Goal: Transaction & Acquisition: Purchase product/service

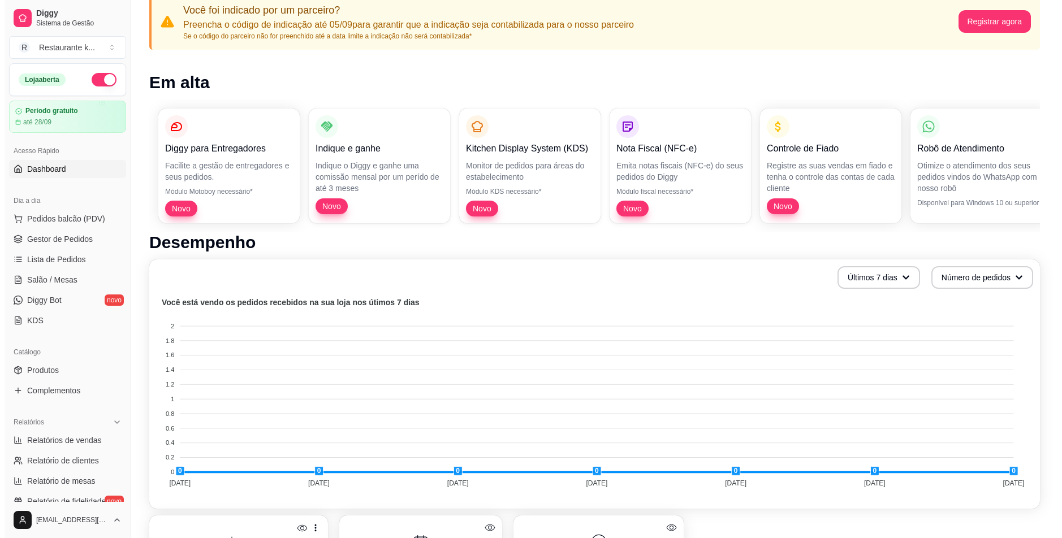
scroll to position [113, 0]
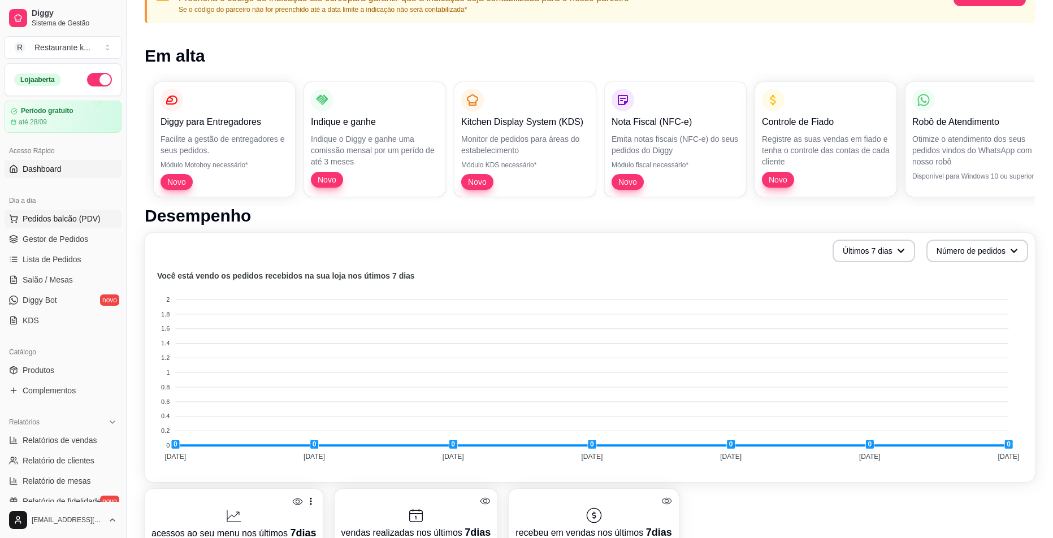
click at [62, 218] on span "Pedidos balcão (PDV)" at bounding box center [62, 218] width 78 height 11
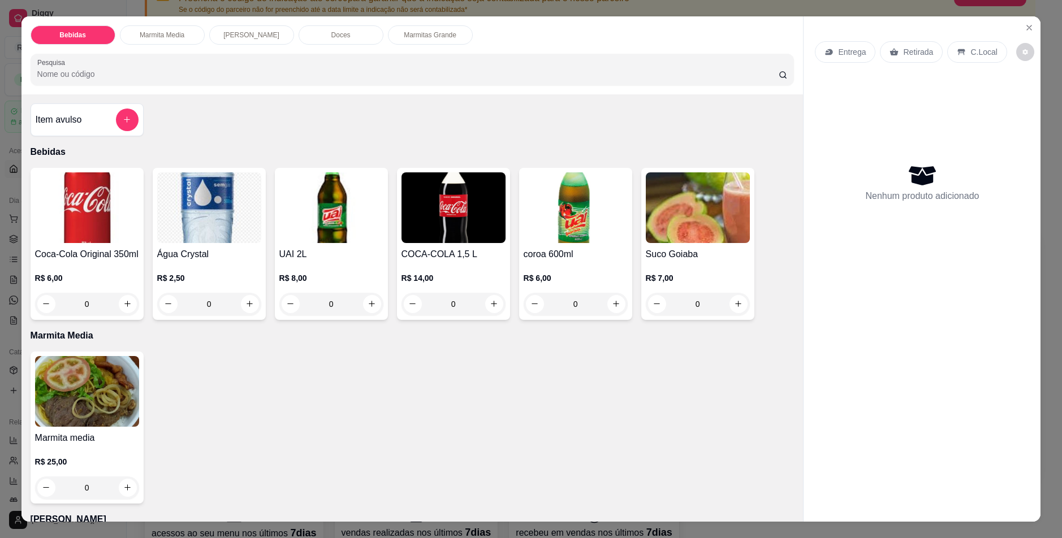
click at [101, 217] on img at bounding box center [87, 207] width 104 height 71
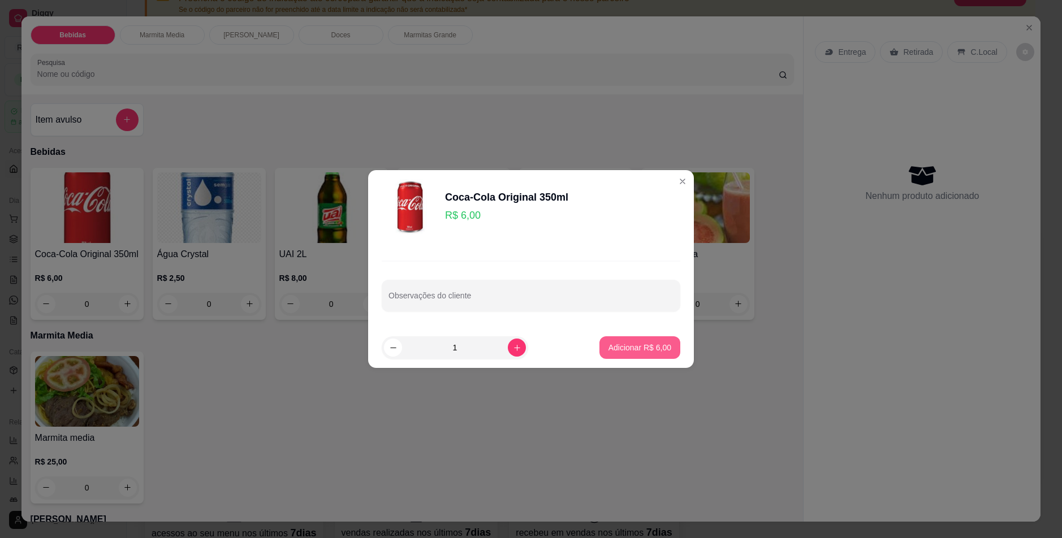
click at [617, 353] on button "Adicionar R$ 6,00" at bounding box center [639, 347] width 81 height 23
type input "1"
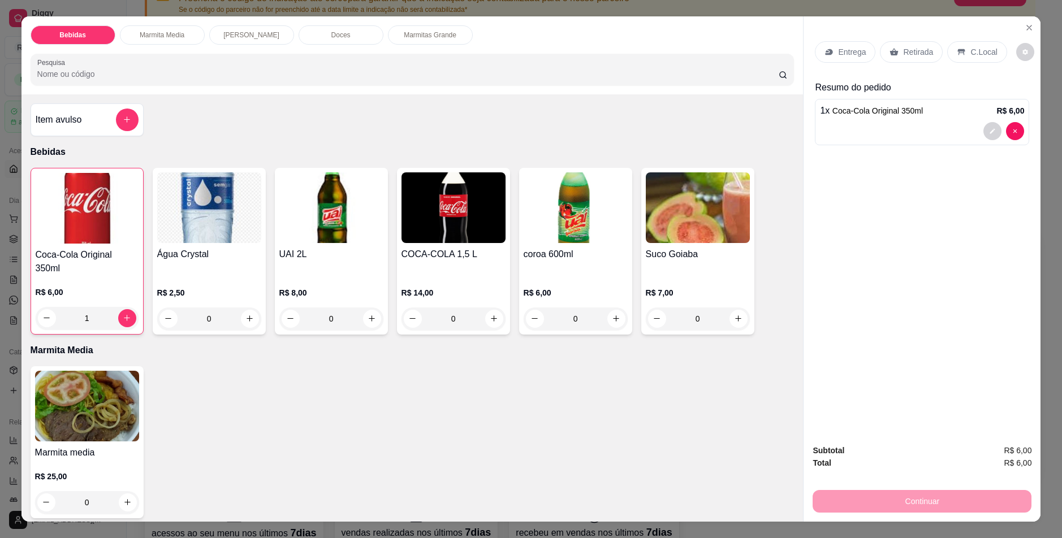
click at [109, 406] on img at bounding box center [87, 406] width 104 height 71
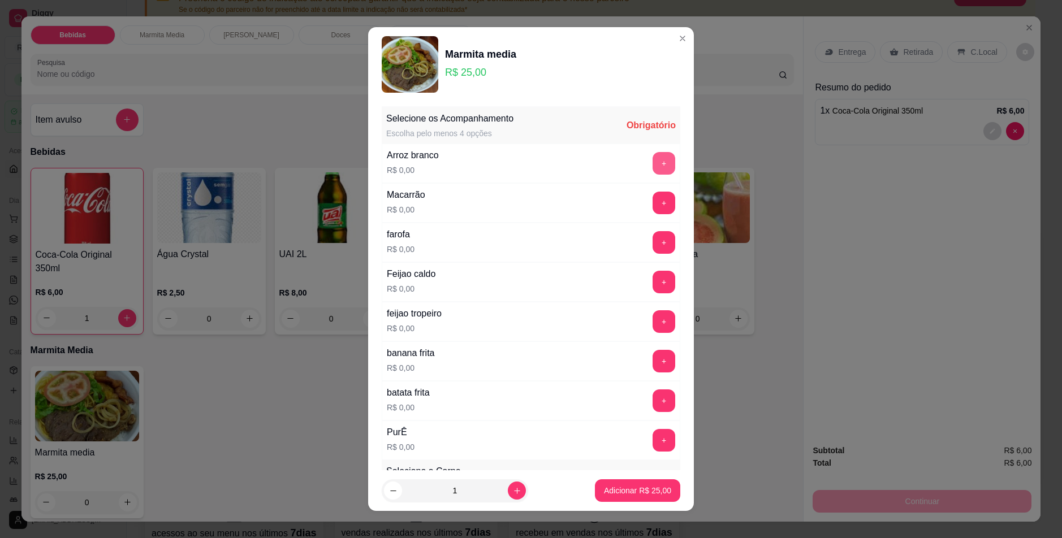
click at [652, 160] on button "+" at bounding box center [663, 163] width 23 height 23
click at [652, 211] on button "+" at bounding box center [663, 203] width 23 height 23
click at [652, 249] on button "+" at bounding box center [663, 242] width 23 height 23
click at [652, 288] on button "+" at bounding box center [663, 282] width 23 height 23
click at [653, 325] on button "+" at bounding box center [664, 321] width 22 height 22
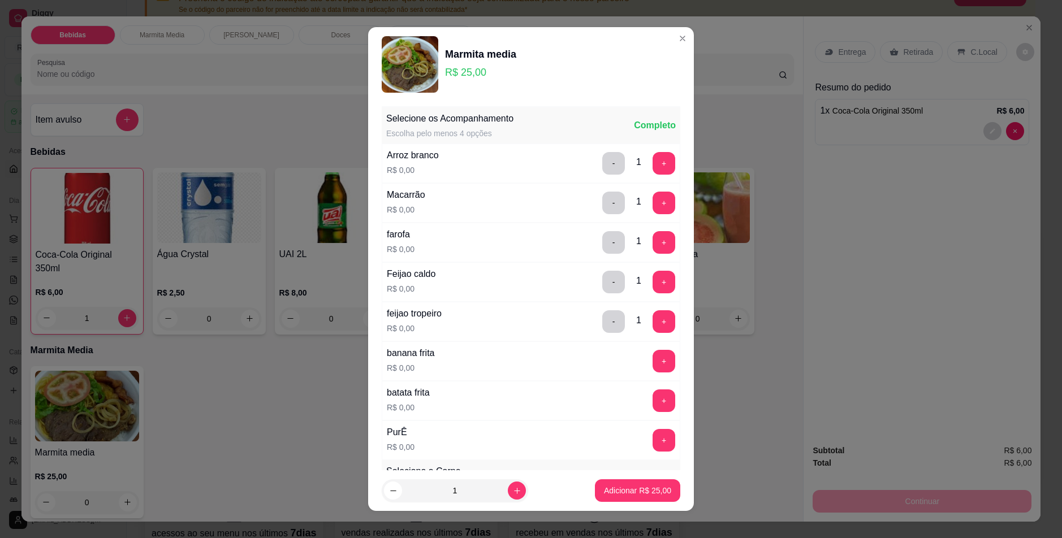
click at [652, 355] on button "+" at bounding box center [663, 361] width 23 height 23
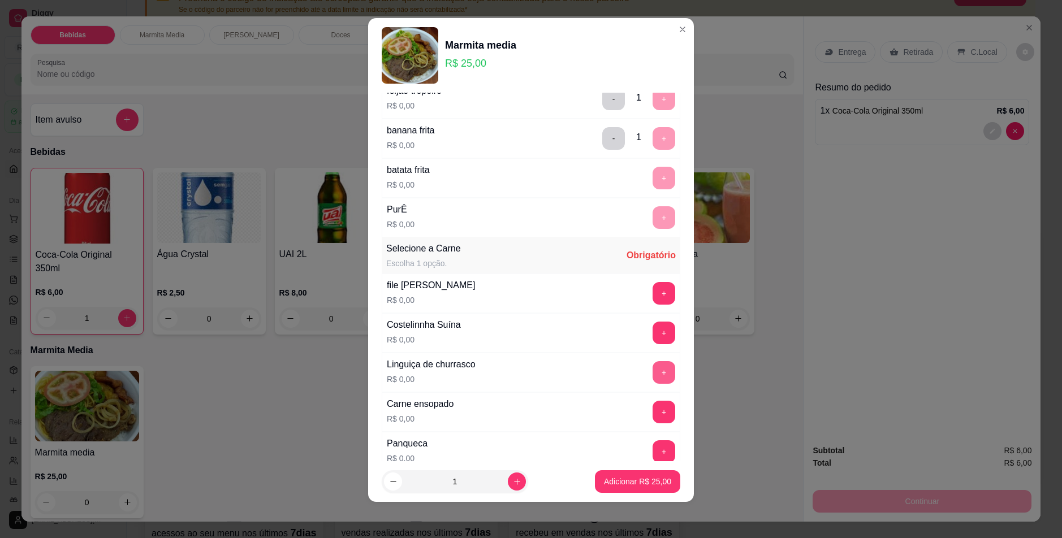
scroll to position [358, 0]
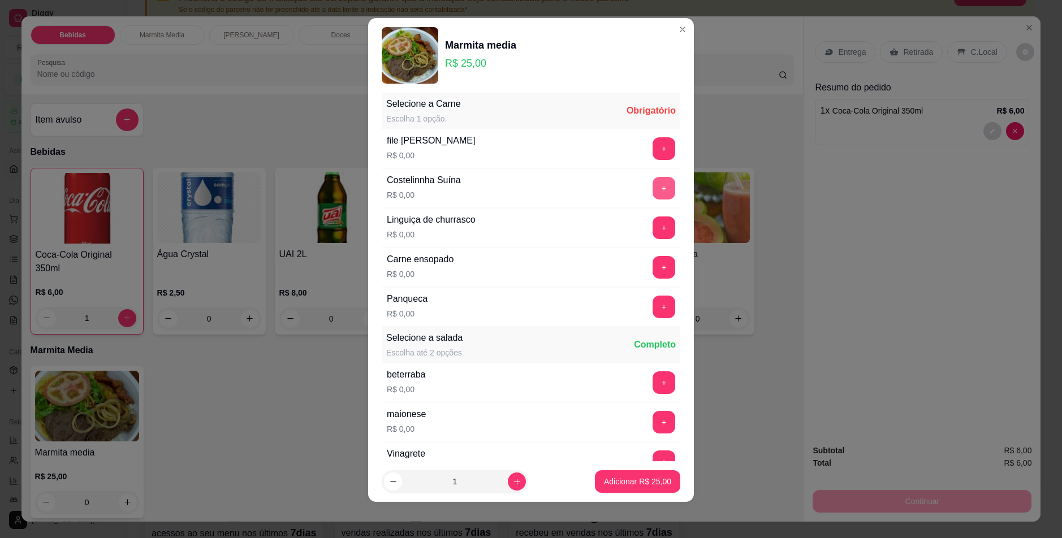
click at [652, 187] on button "+" at bounding box center [663, 188] width 23 height 23
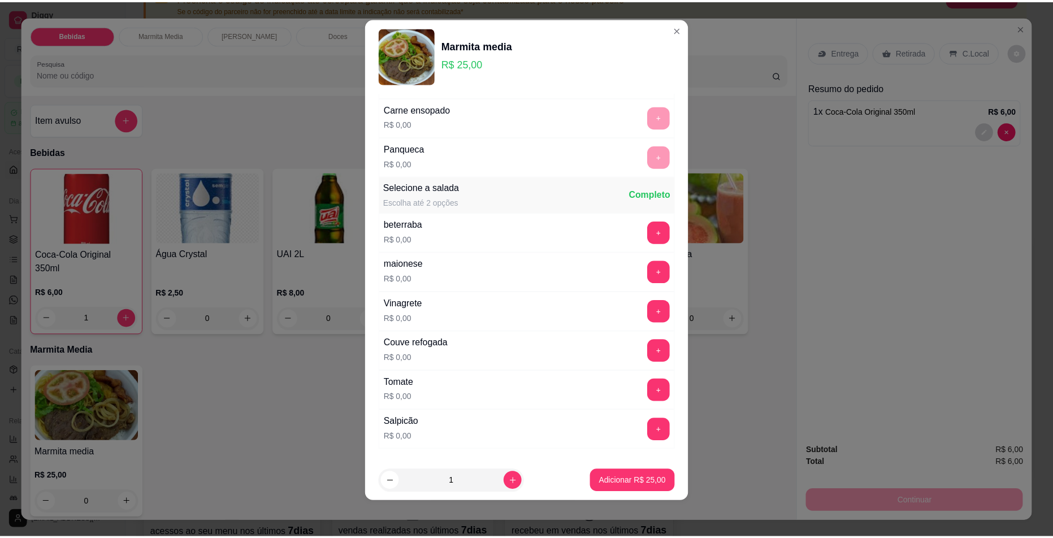
scroll to position [582, 0]
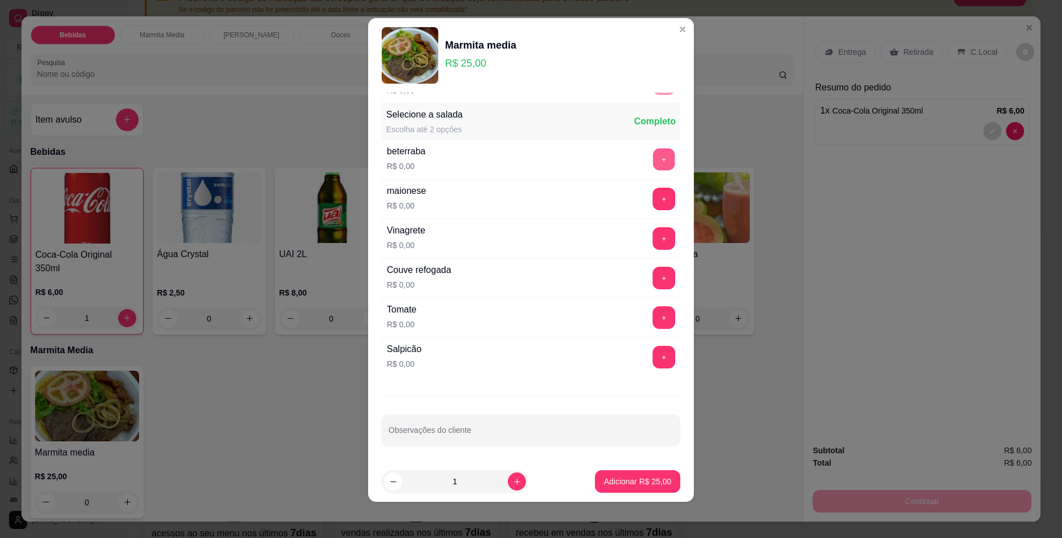
click at [653, 156] on button "+" at bounding box center [664, 159] width 22 height 22
click at [653, 197] on button "+" at bounding box center [664, 199] width 22 height 22
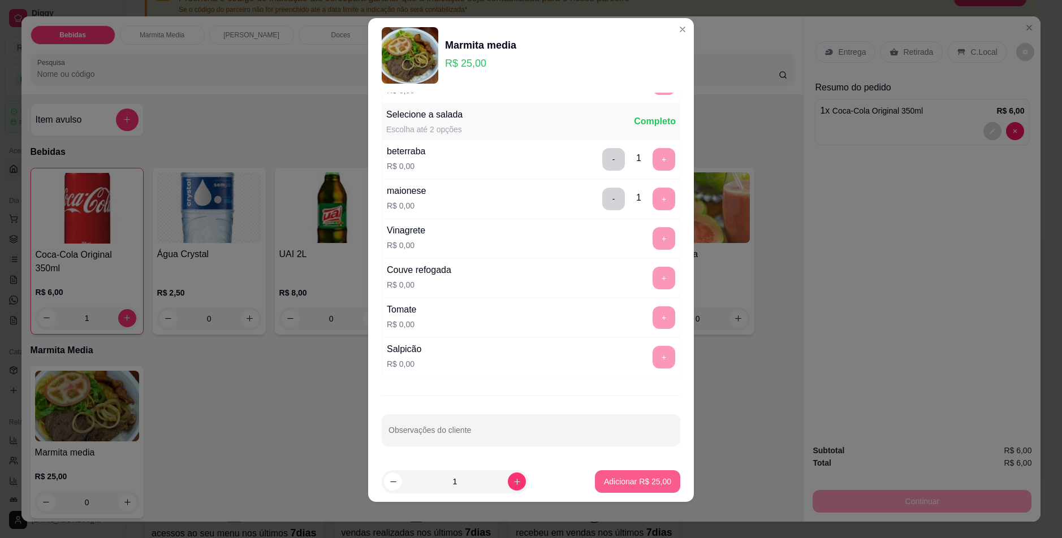
click at [621, 480] on p "Adicionar R$ 25,00" at bounding box center [637, 481] width 67 height 11
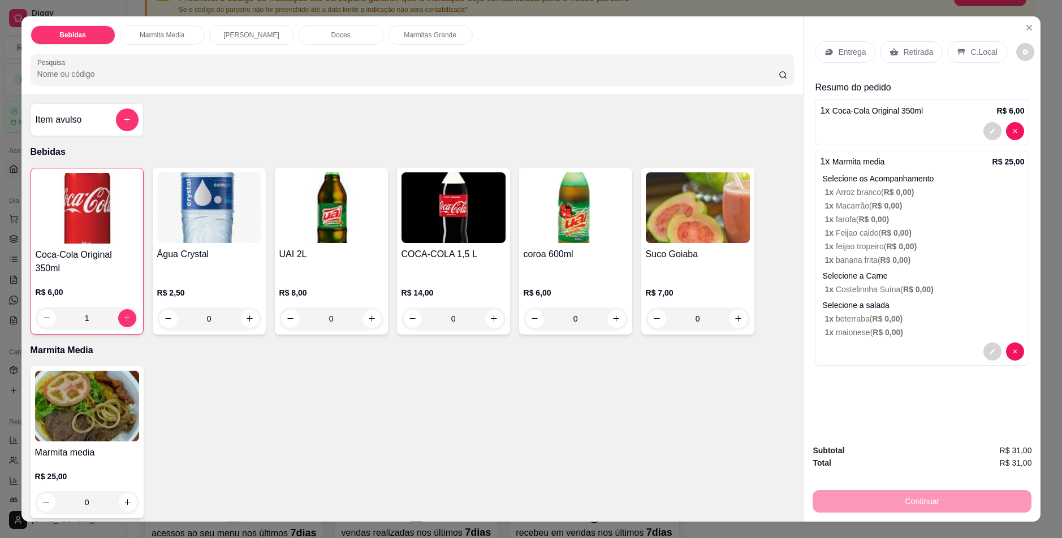
click at [909, 52] on p "Retirada" at bounding box center [918, 51] width 30 height 11
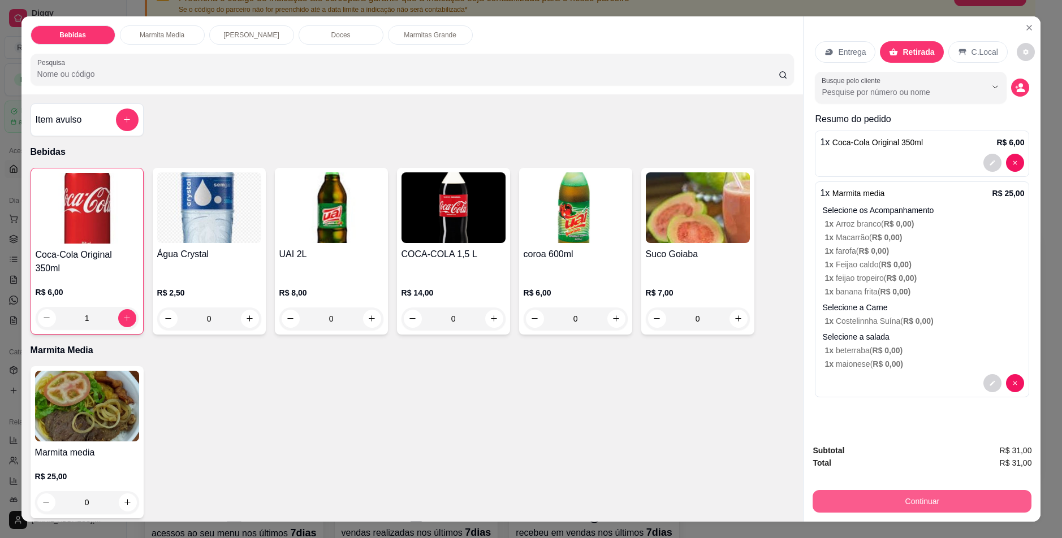
click at [929, 497] on button "Continuar" at bounding box center [921, 501] width 219 height 23
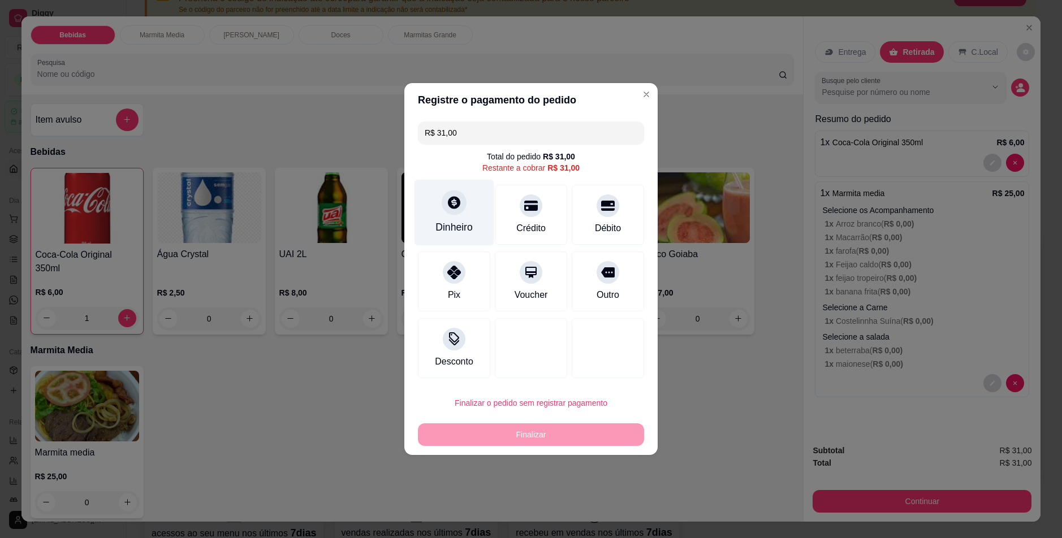
click at [451, 201] on icon at bounding box center [454, 202] width 15 height 15
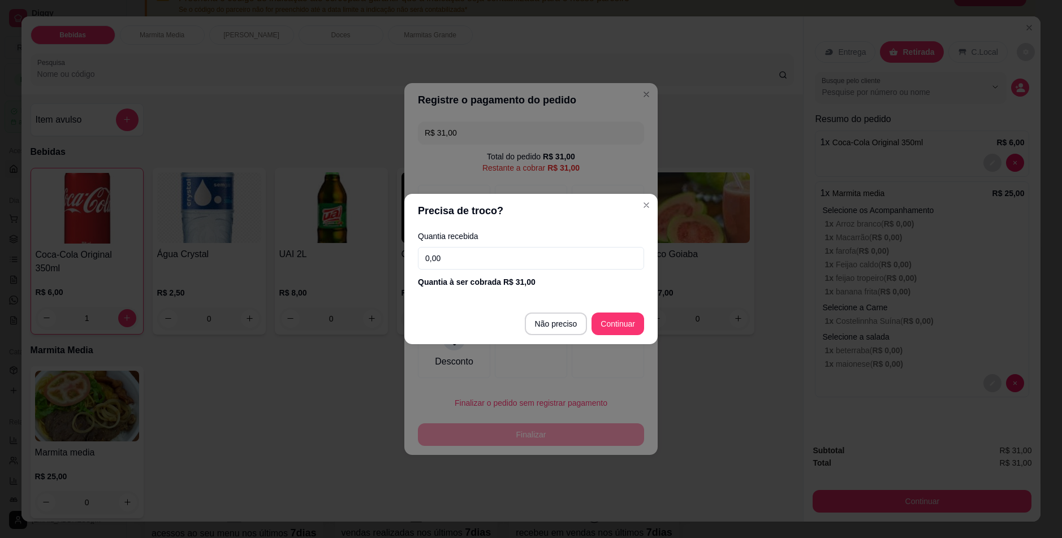
click at [466, 265] on input "0,00" at bounding box center [531, 258] width 226 height 23
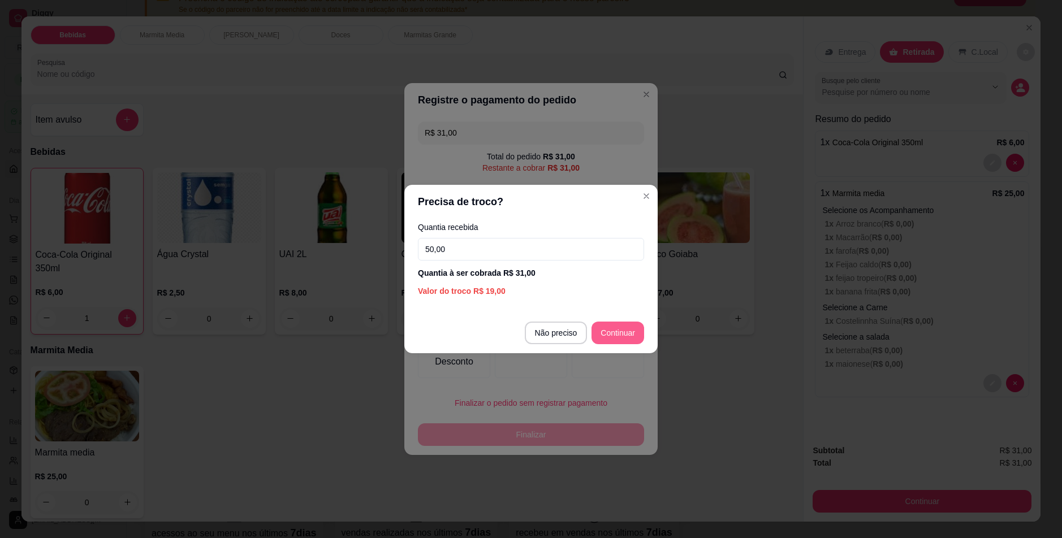
type input "50,00"
type input "R$ 0,00"
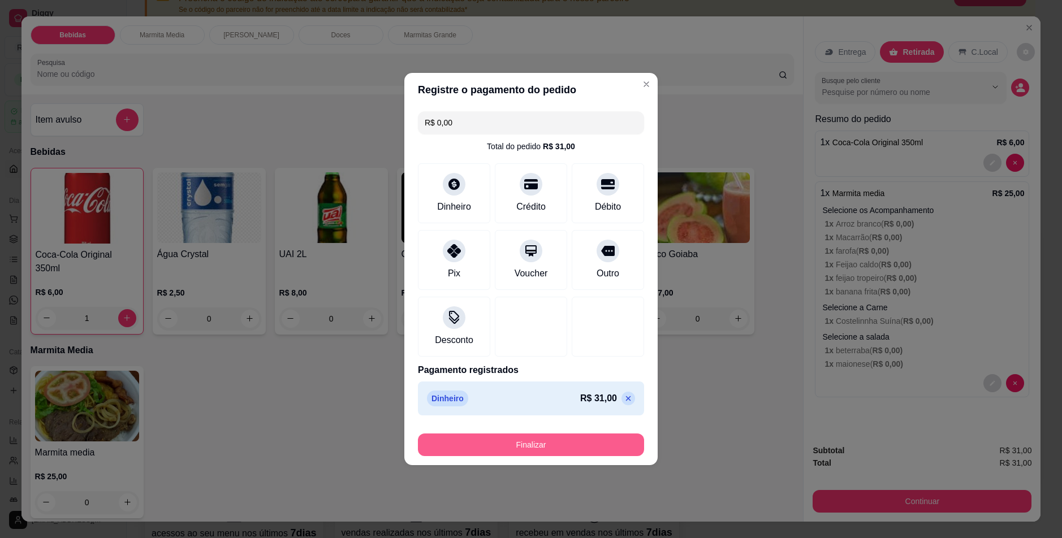
click at [539, 444] on button "Finalizar" at bounding box center [531, 445] width 226 height 23
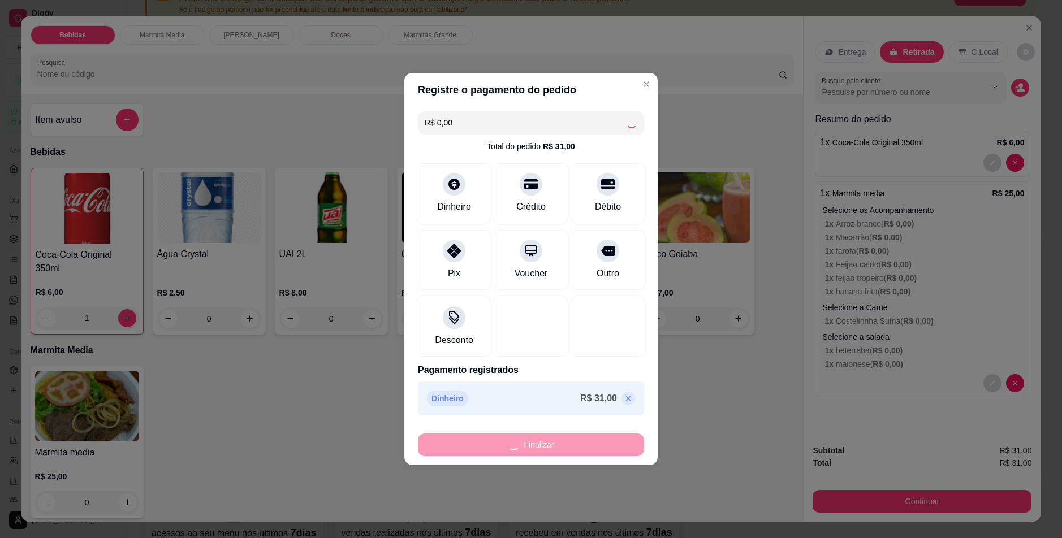
type input "0"
type input "-R$ 31,00"
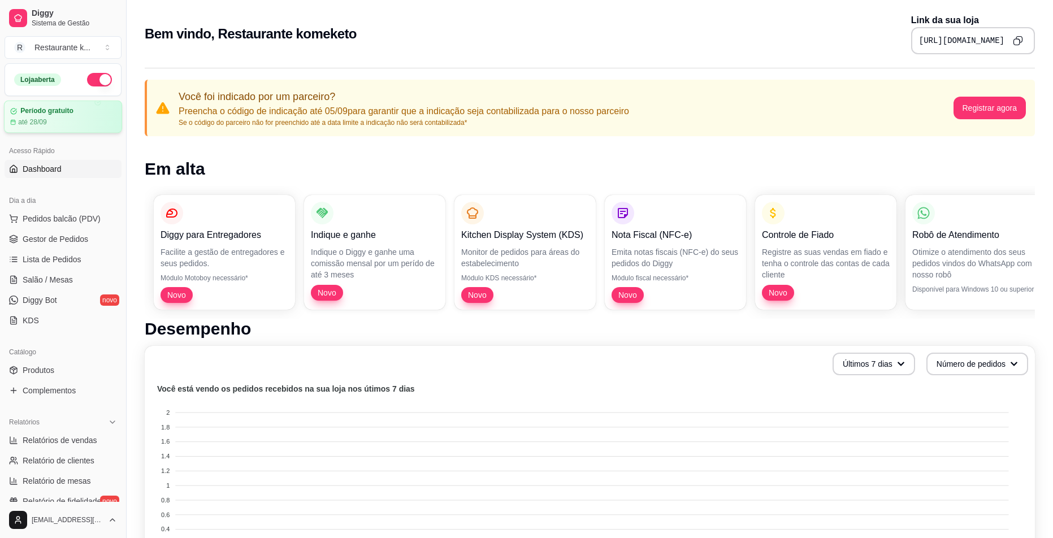
click at [59, 119] on div "até 28/09" at bounding box center [63, 122] width 106 height 9
click at [77, 217] on span "Pedidos balcão (PDV)" at bounding box center [62, 218] width 78 height 11
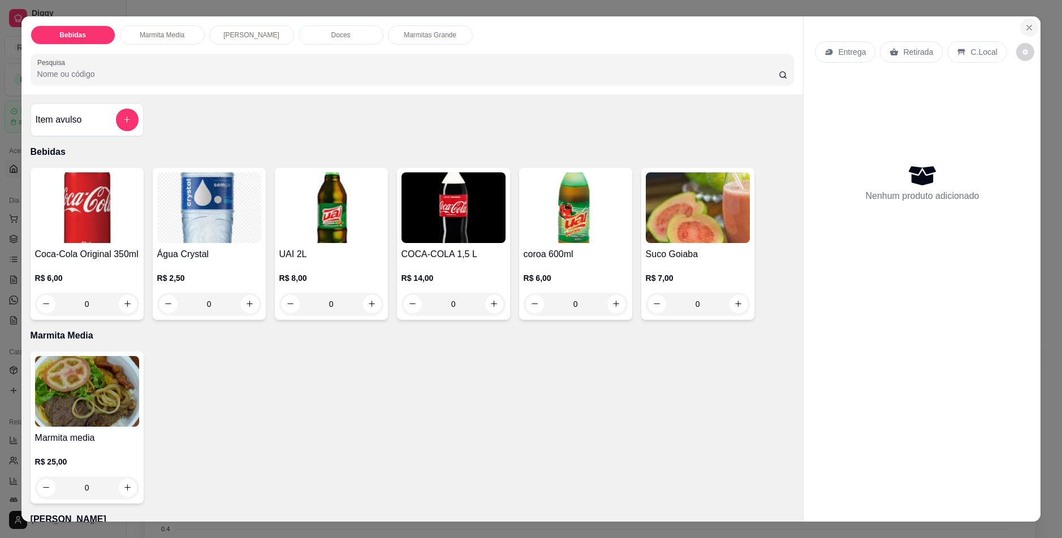
click at [1033, 24] on button "Close" at bounding box center [1029, 28] width 18 height 18
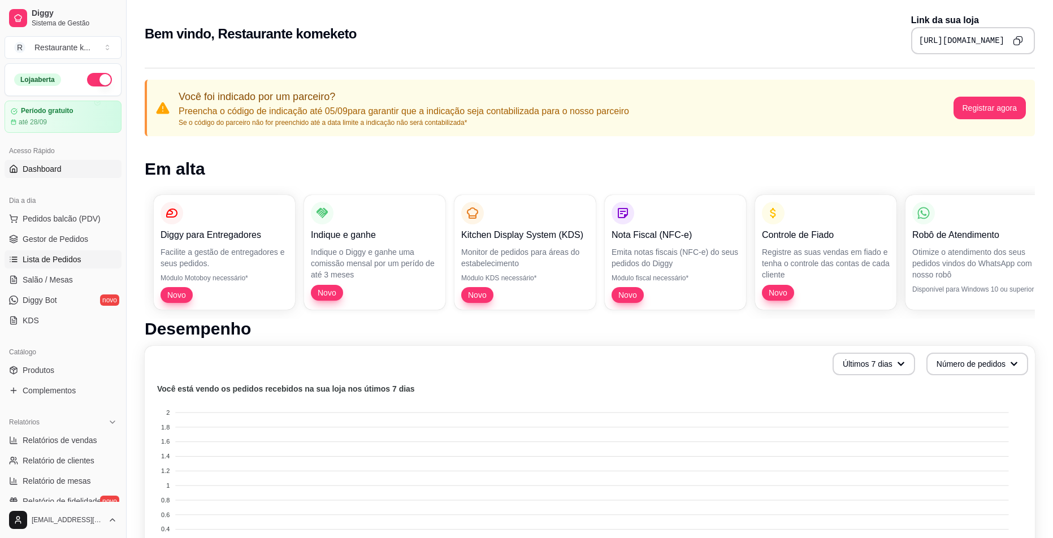
click at [59, 259] on span "Lista de Pedidos" at bounding box center [52, 259] width 59 height 11
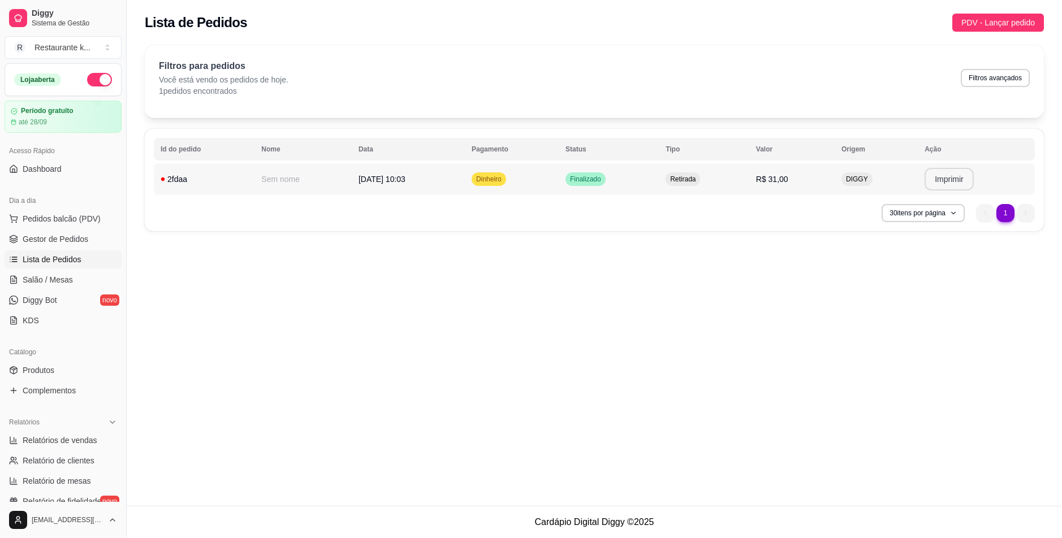
click at [958, 175] on button "Imprimir" at bounding box center [948, 179] width 49 height 23
